Goal: Information Seeking & Learning: Learn about a topic

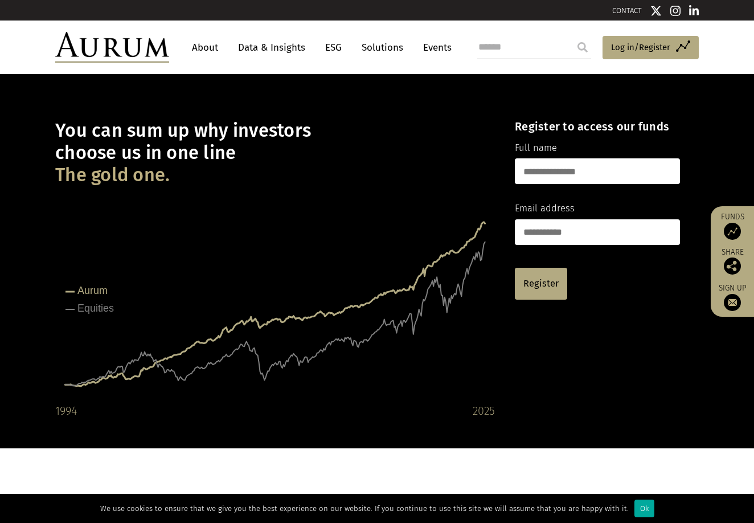
click at [378, 48] on link "Solutions" at bounding box center [382, 47] width 53 height 21
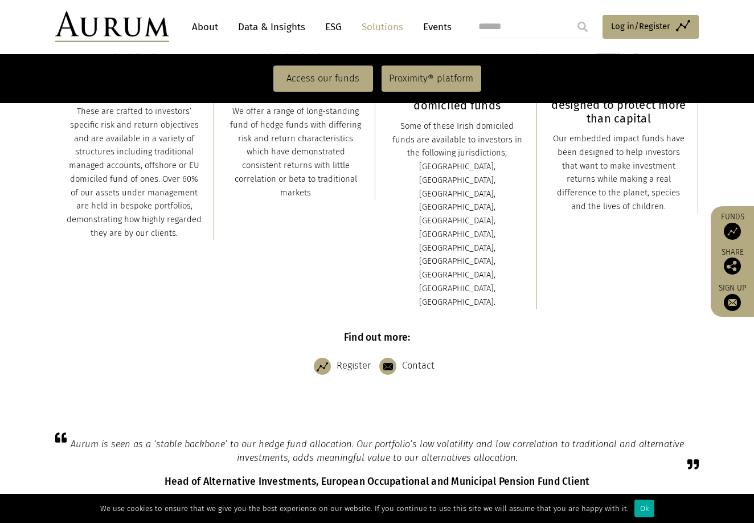
scroll to position [318, 0]
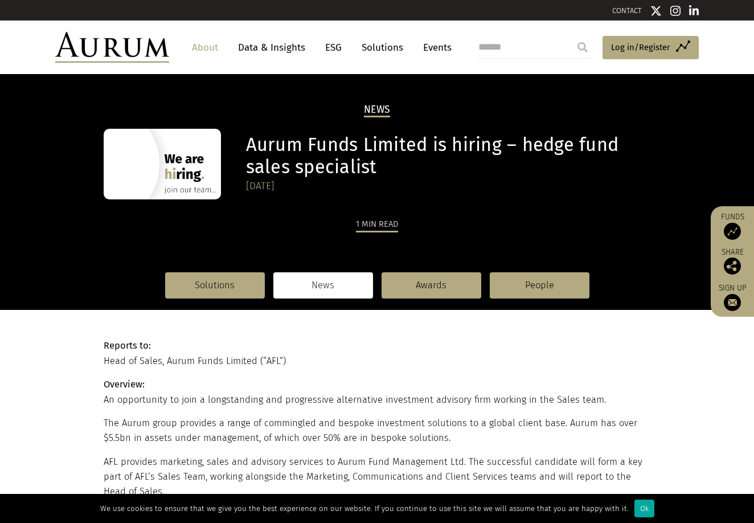
click at [209, 300] on nav "Solutions News Awards People" at bounding box center [377, 285] width 547 height 49
click at [215, 288] on link "Solutions" at bounding box center [215, 285] width 100 height 26
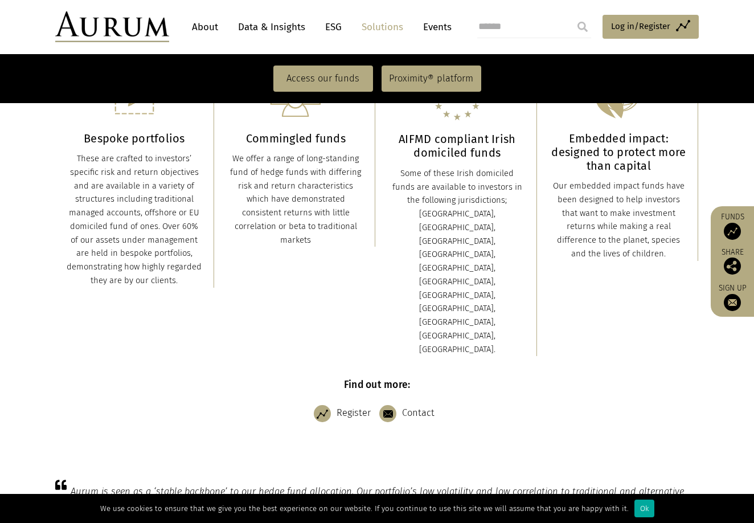
scroll to position [309, 0]
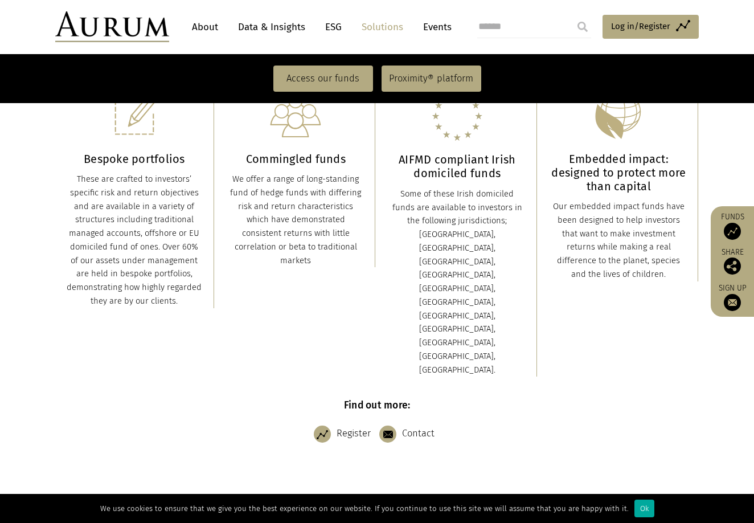
click at [327, 190] on div "We offer a range of long-standing fund of hedge funds with differing risk and r…" at bounding box center [296, 220] width 136 height 95
click at [344, 79] on link "Access our funds" at bounding box center [324, 79] width 100 height 26
click at [423, 91] on link "Proximity® platform" at bounding box center [432, 79] width 100 height 26
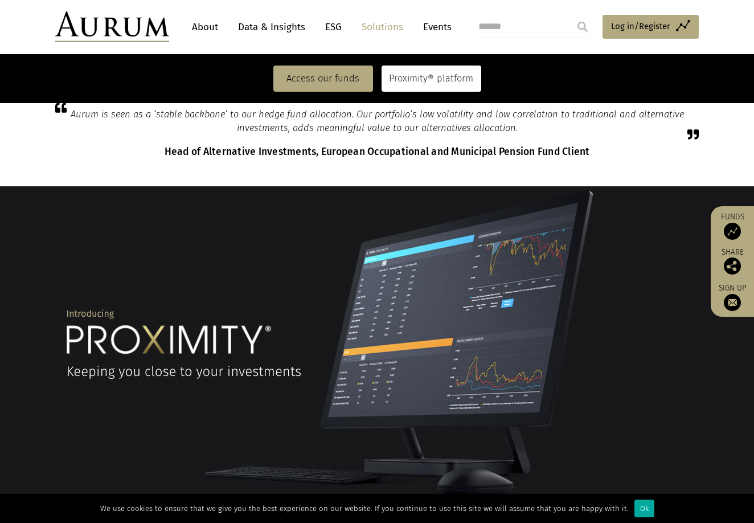
scroll to position [717, 0]
